Goal: Find contact information: Find contact information

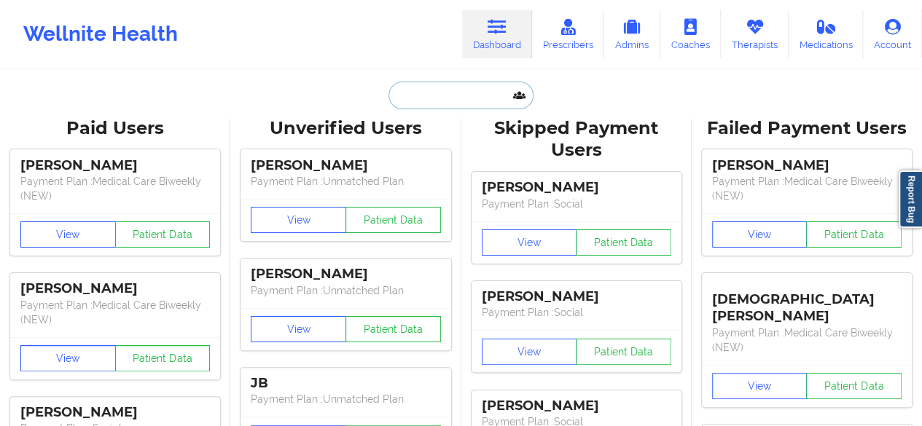
click at [474, 91] on input "text" at bounding box center [460, 96] width 144 height 28
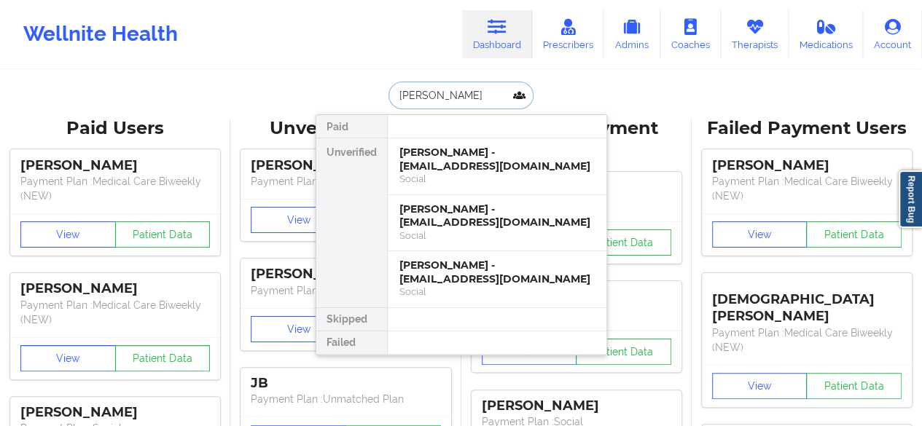
type input "[PERSON_NAME]"
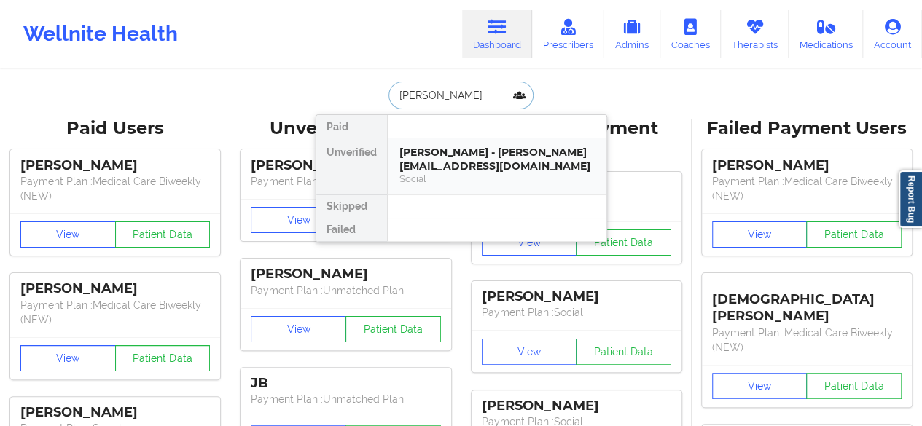
click at [462, 165] on div "[PERSON_NAME] - [PERSON_NAME][EMAIL_ADDRESS][DOMAIN_NAME]" at bounding box center [496, 159] width 195 height 27
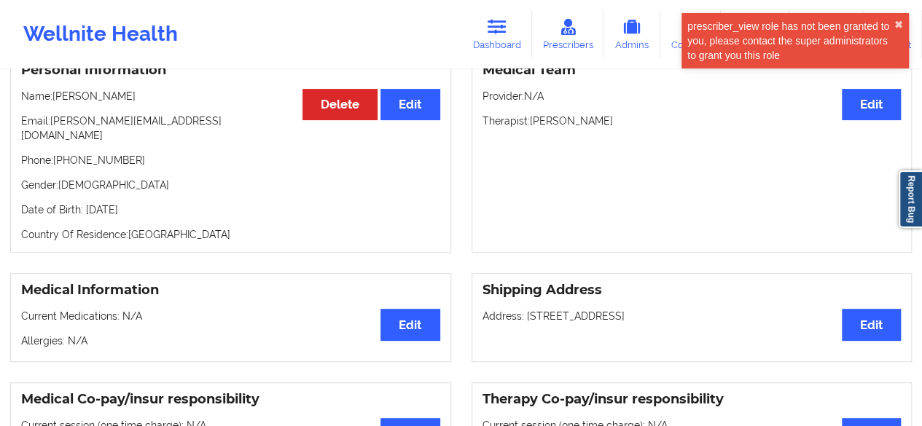
scroll to position [150, 0]
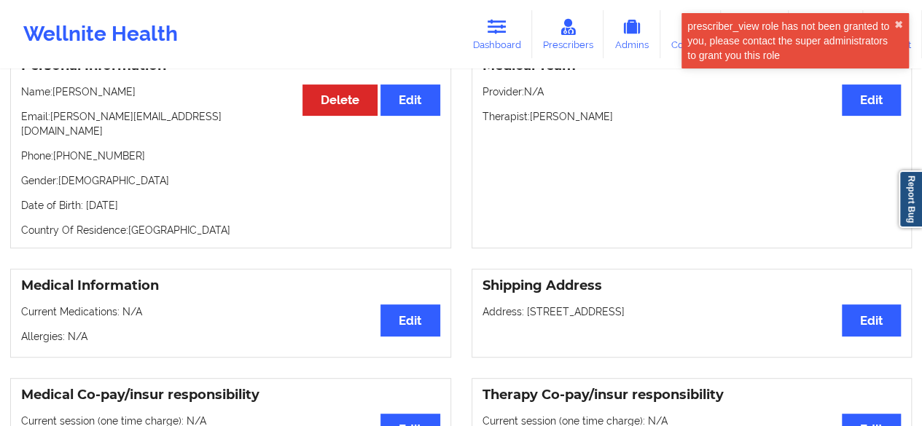
click at [142, 122] on p "Email: [PERSON_NAME][EMAIL_ADDRESS][DOMAIN_NAME]" at bounding box center [230, 123] width 419 height 29
drag, startPoint x: 142, startPoint y: 122, endPoint x: 74, endPoint y: 117, distance: 67.9
click at [74, 117] on p "Email: [PERSON_NAME][EMAIL_ADDRESS][DOMAIN_NAME]" at bounding box center [230, 123] width 419 height 29
copy p "[PERSON_NAME][EMAIL_ADDRESS][DOMAIN_NAME]"
